Goal: Information Seeking & Learning: Learn about a topic

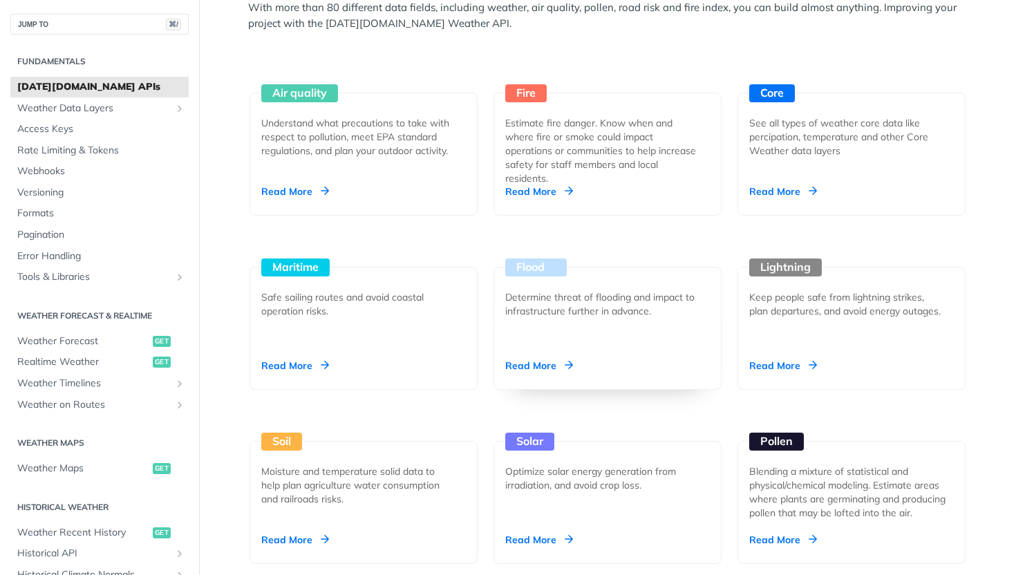
scroll to position [1277, 0]
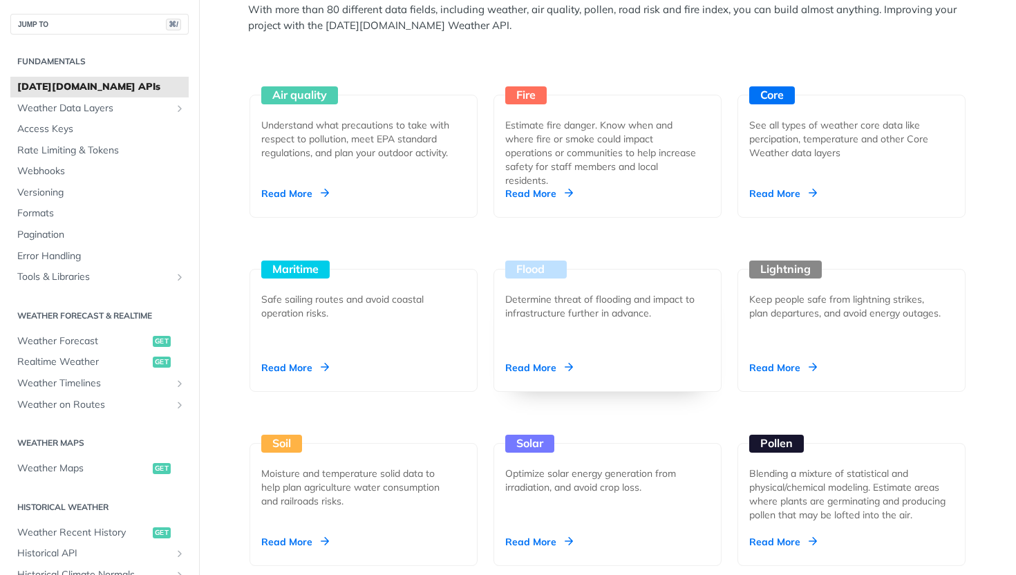
click at [546, 358] on div "Flood Determine threat of flooding and impact to infrastructure further in adva…" at bounding box center [608, 330] width 228 height 123
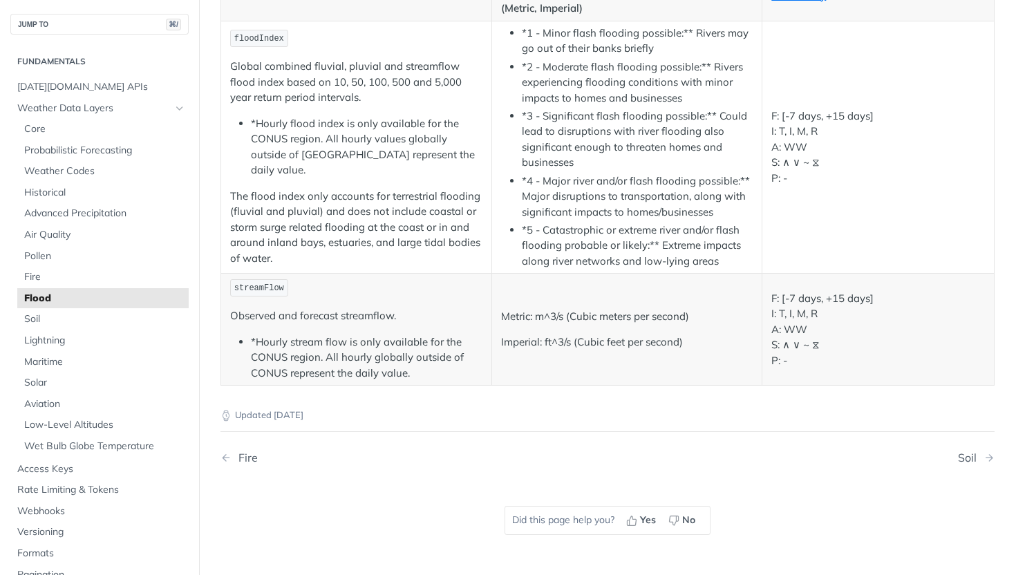
scroll to position [276, 0]
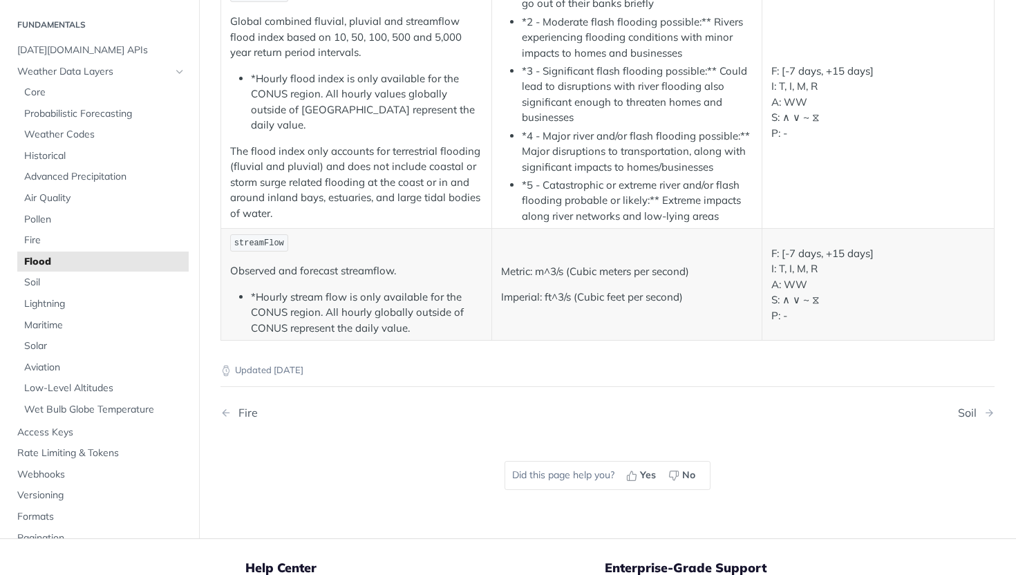
drag, startPoint x: 546, startPoint y: 358, endPoint x: 260, endPoint y: 294, distance: 293.1
click at [260, 294] on article "Flood The [DATE][DOMAIN_NAME] REST Weather API provides the following fields: F…" at bounding box center [607, 168] width 817 height 740
click at [292, 213] on td "floodIndex Global combined fluvial, pluvial and streamflow flood index based on…" at bounding box center [356, 102] width 271 height 253
click at [97, 171] on span "Advanced Precipitation" at bounding box center [104, 177] width 161 height 14
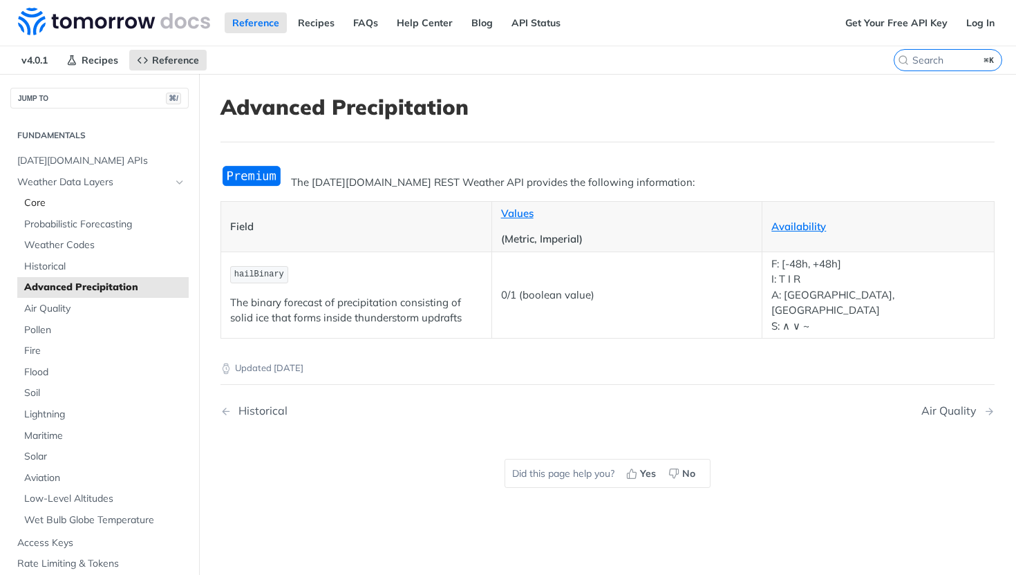
click at [32, 205] on span "Core" at bounding box center [104, 203] width 161 height 14
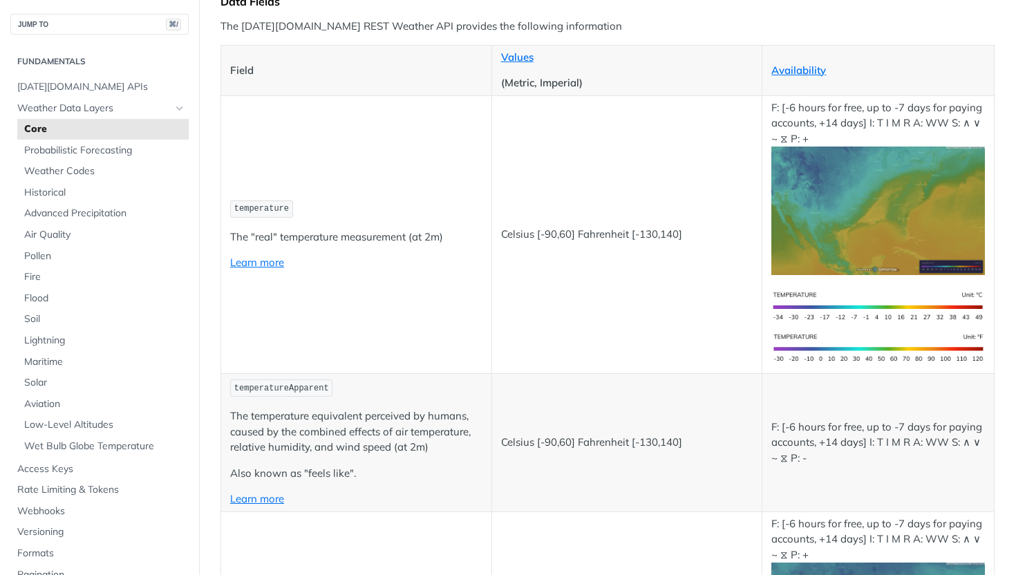
scroll to position [186, 0]
